Goal: Task Accomplishment & Management: Manage account settings

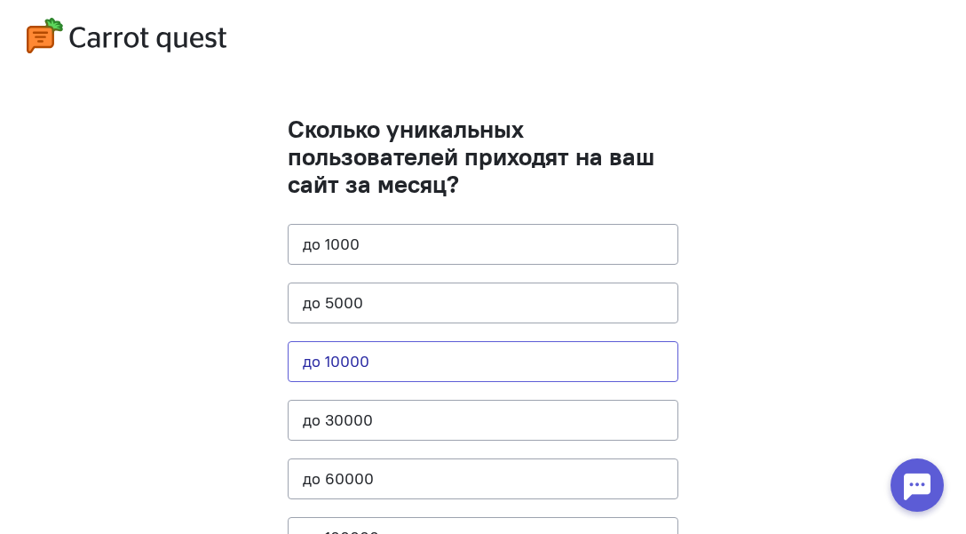
click at [355, 358] on button "до 10000" at bounding box center [483, 361] width 391 height 41
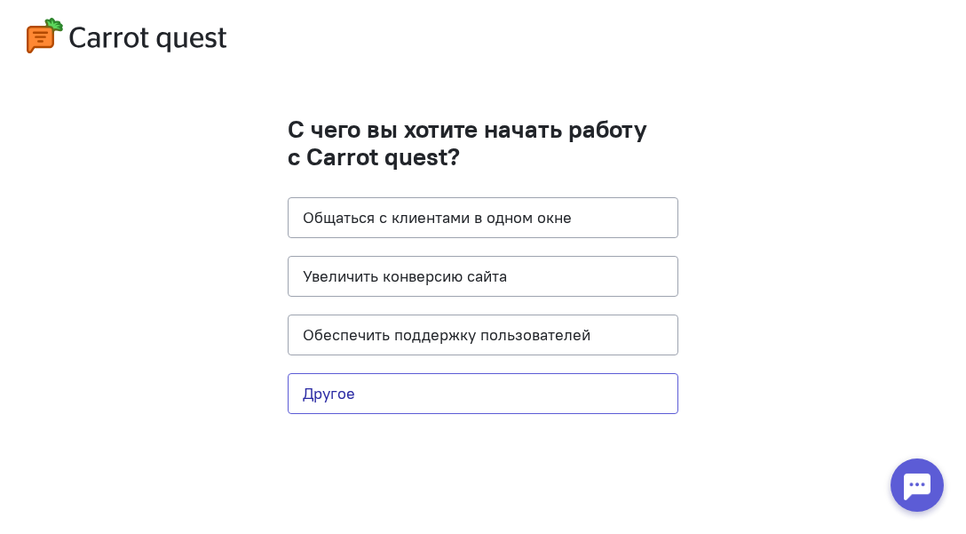
click at [405, 393] on button "Другое" at bounding box center [483, 393] width 391 height 41
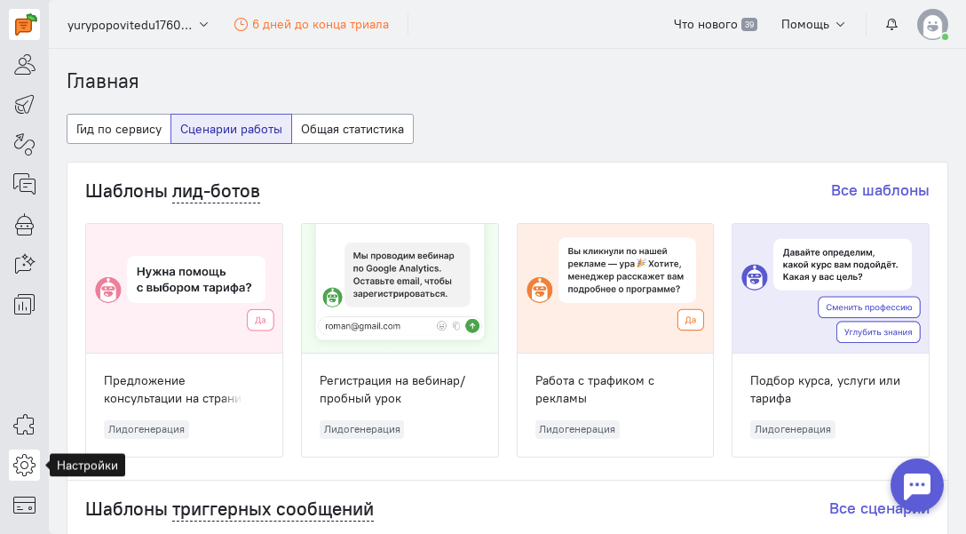
click at [26, 454] on icon at bounding box center [24, 464] width 22 height 21
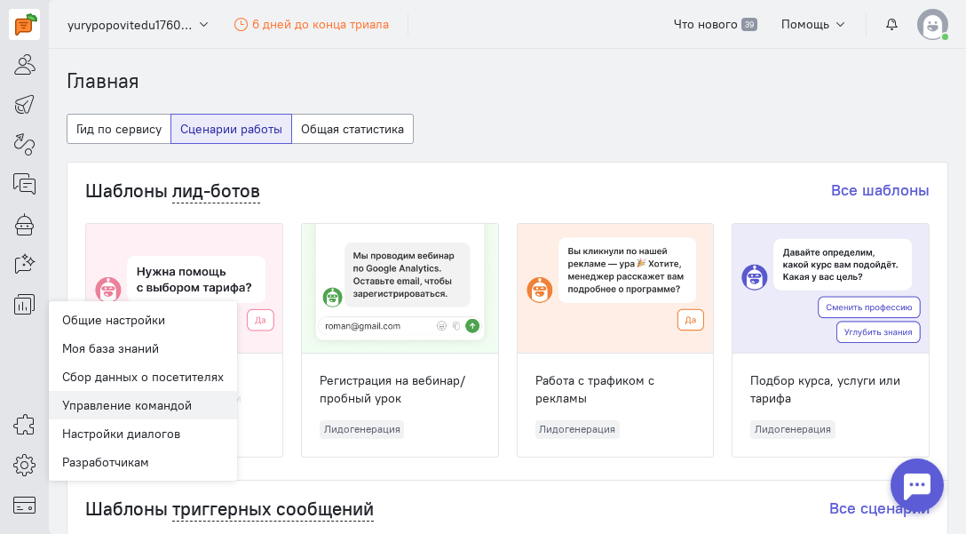
click at [134, 396] on link "Управление командой" at bounding box center [143, 405] width 188 height 28
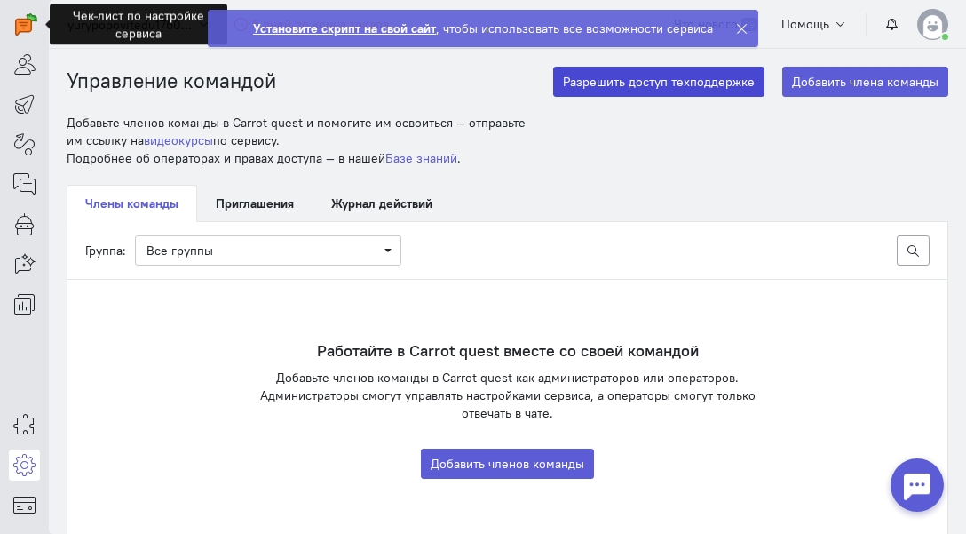
click at [727, 87] on button "Разрешить доступ техподдержке" at bounding box center [658, 82] width 211 height 30
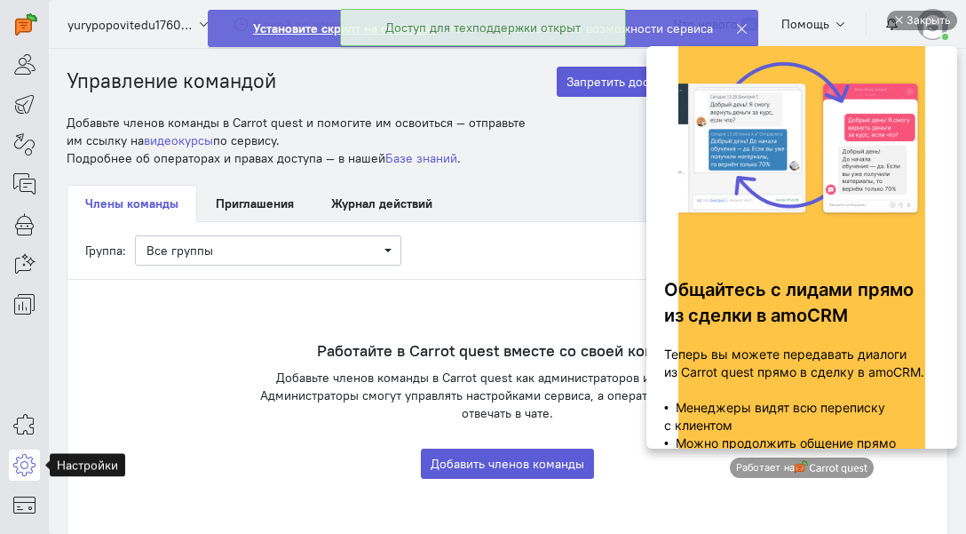
click at [28, 455] on icon at bounding box center [24, 464] width 22 height 21
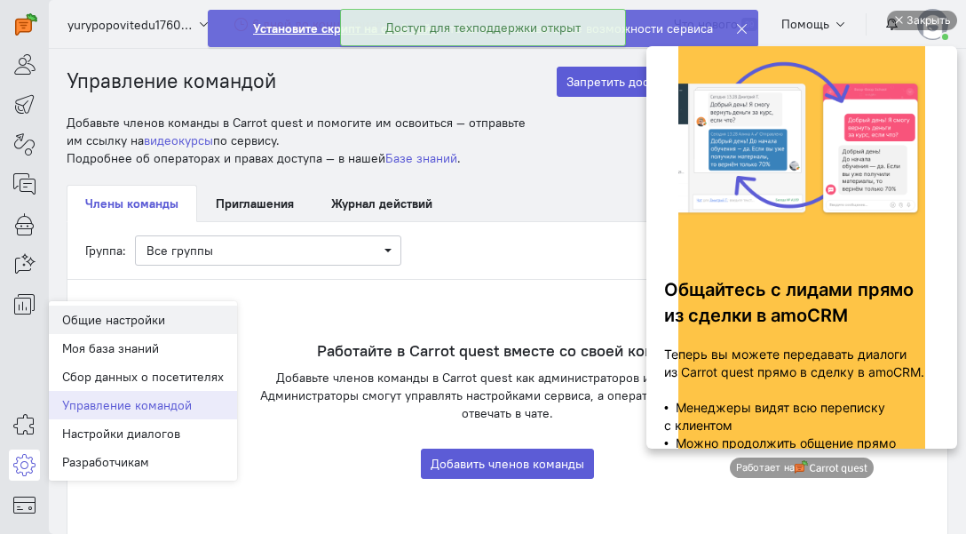
click at [107, 328] on link "Общие настройки" at bounding box center [143, 319] width 188 height 28
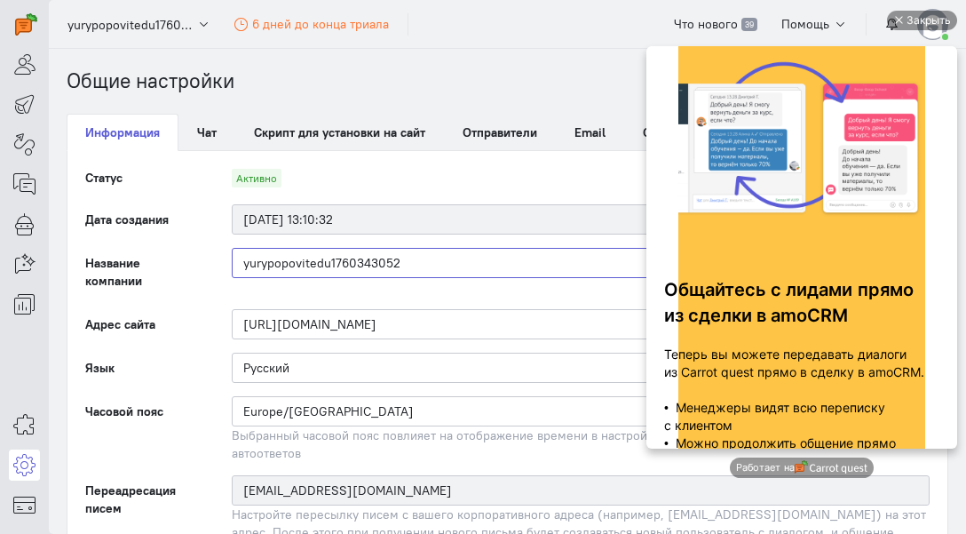
drag, startPoint x: 415, startPoint y: 265, endPoint x: 227, endPoint y: 260, distance: 188.3
click at [227, 260] on div "yurypopovitedu1760343052" at bounding box center [580, 272] width 733 height 48
paste input "[URL][DOMAIN_NAME]"
drag, startPoint x: 288, startPoint y: 260, endPoint x: 194, endPoint y: 268, distance: 93.5
click at [194, 268] on div "Название компании [URL][DOMAIN_NAME]" at bounding box center [507, 272] width 880 height 48
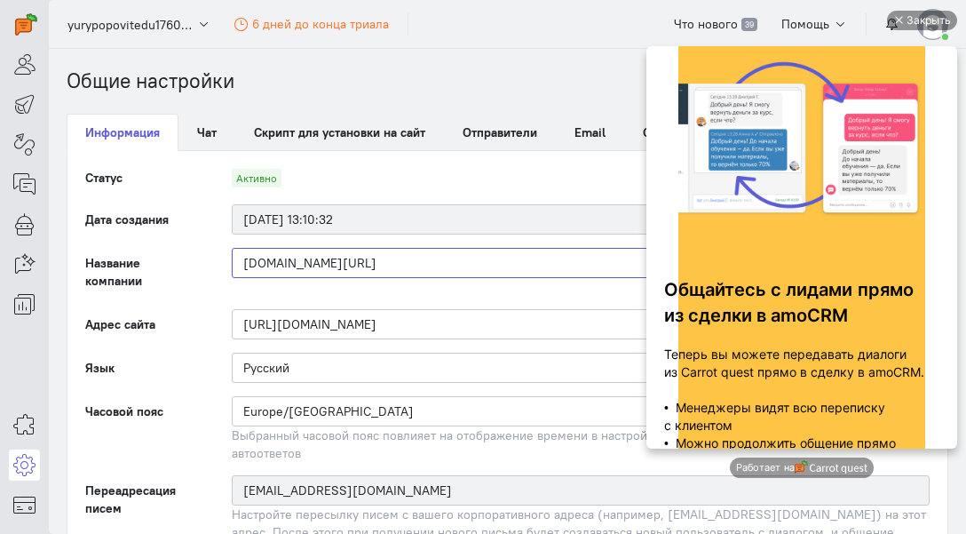
click at [345, 260] on input "[DOMAIN_NAME][URL]" at bounding box center [581, 263] width 698 height 30
type input "[DOMAIN_NAME]"
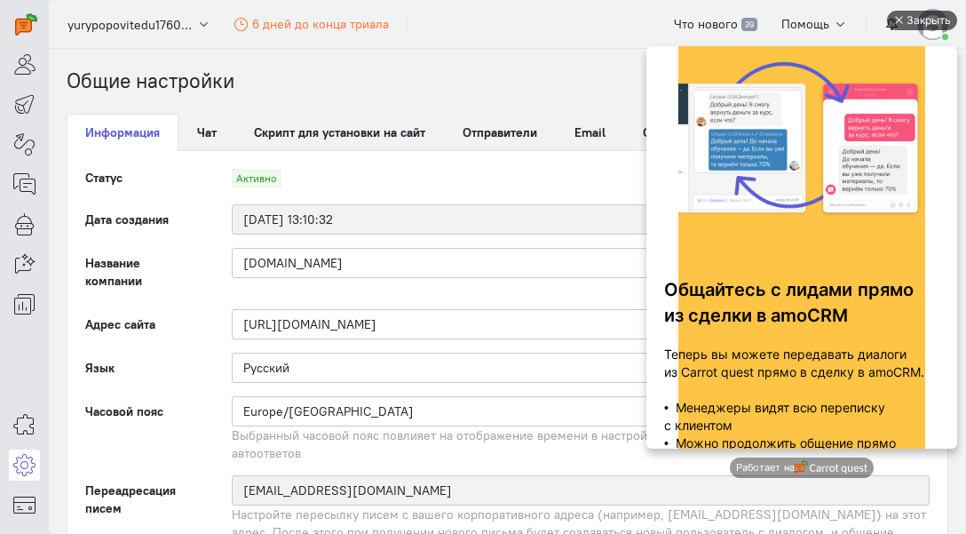
click at [915, 18] on div "Закрыть" at bounding box center [928, 21] width 44 height 20
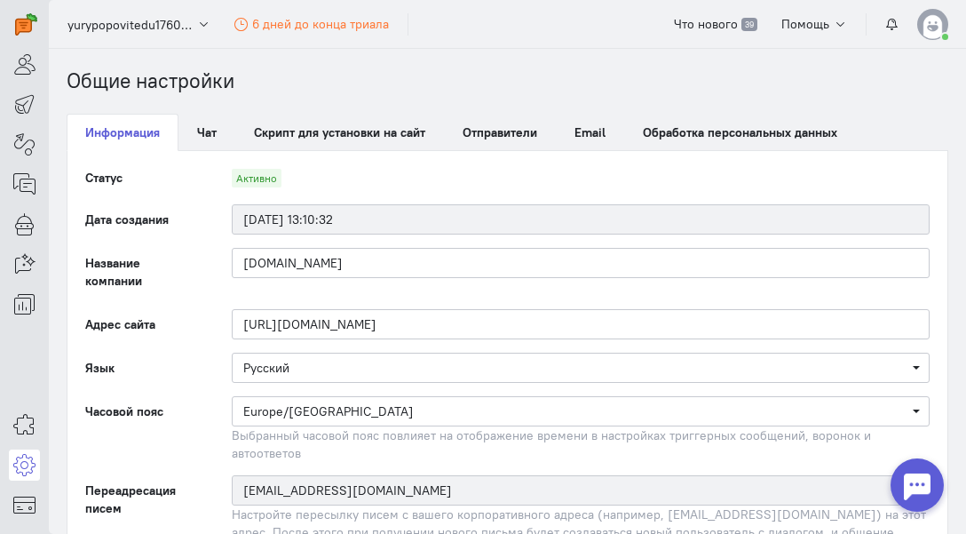
scroll to position [238, 0]
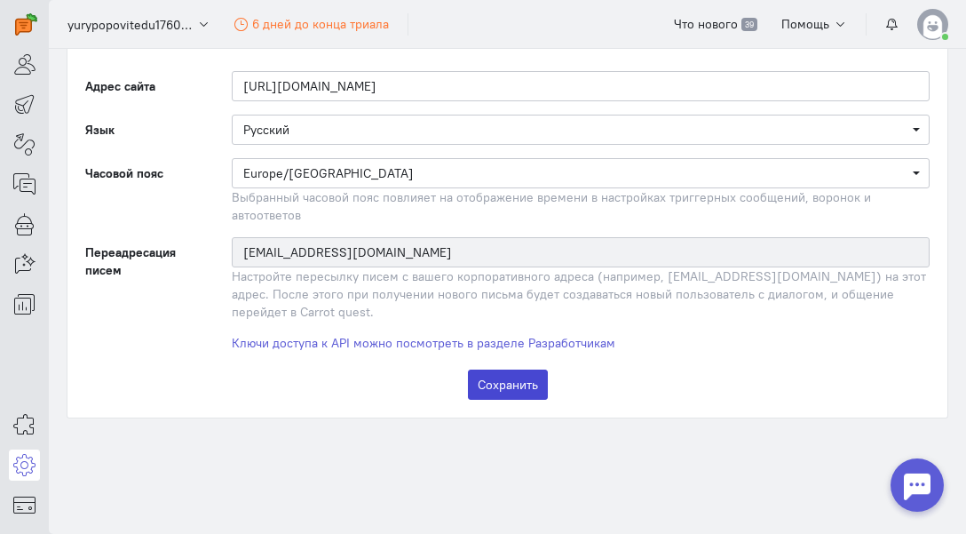
click at [491, 380] on button "Сохранить" at bounding box center [508, 384] width 80 height 30
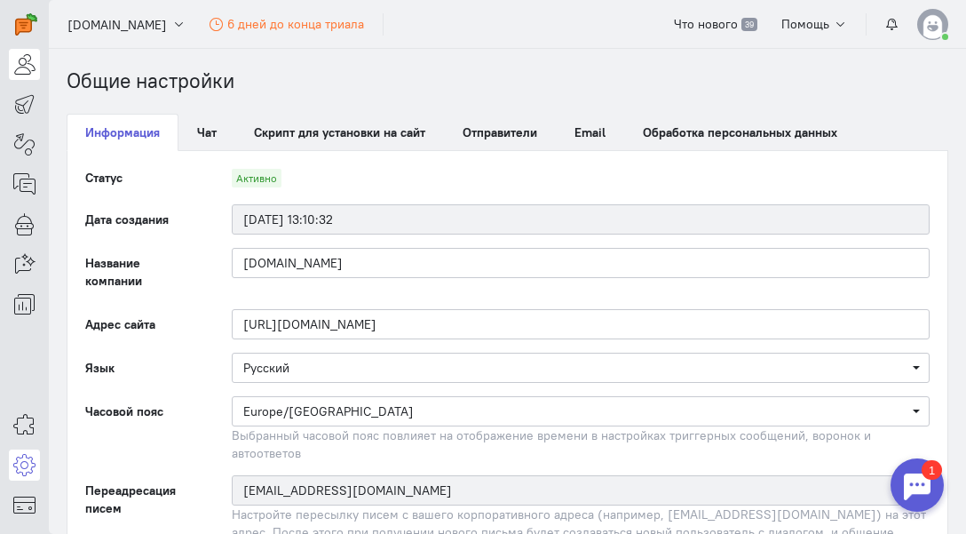
scroll to position [0, 0]
